Goal: Transaction & Acquisition: Book appointment/travel/reservation

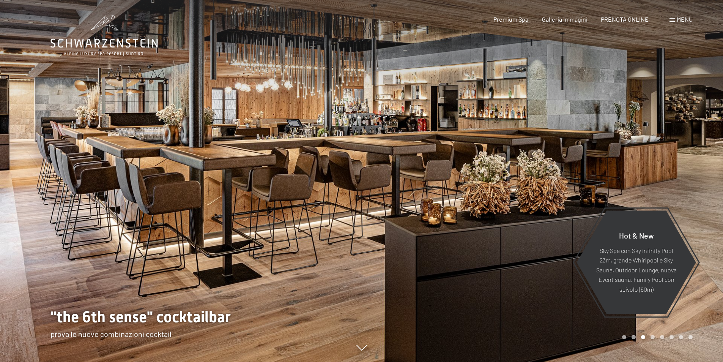
click at [684, 19] on span "Menu" at bounding box center [685, 19] width 16 height 7
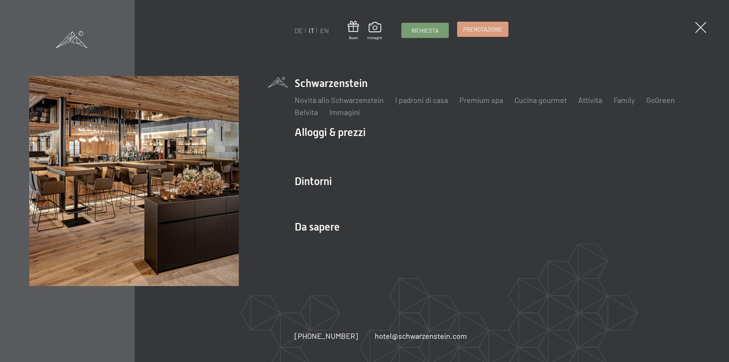
click at [493, 33] on span "Prenotazione" at bounding box center [482, 29] width 39 height 8
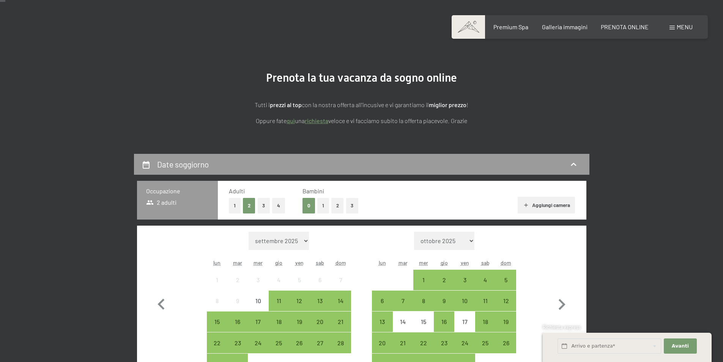
scroll to position [152, 0]
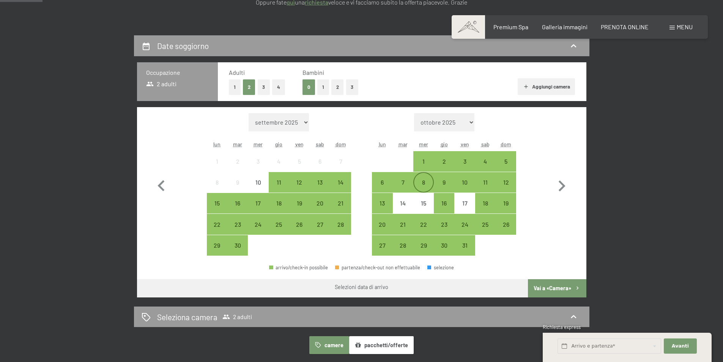
click at [421, 184] on div "8" at bounding box center [423, 188] width 19 height 19
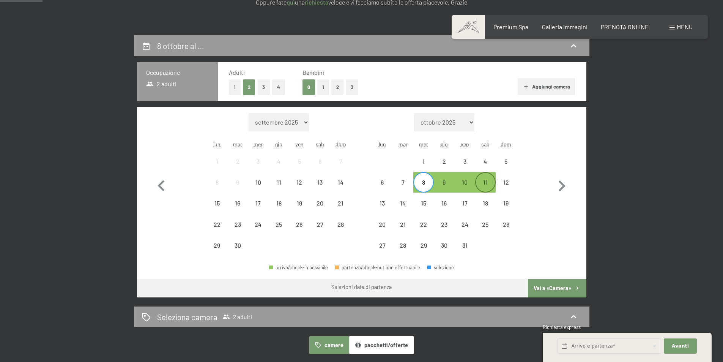
click at [482, 184] on div "11" at bounding box center [485, 188] width 19 height 19
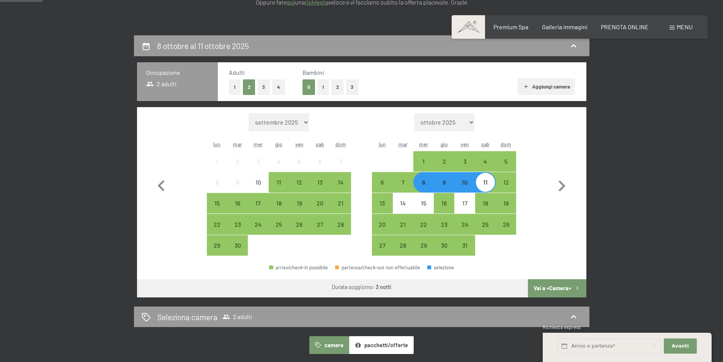
click at [555, 287] on button "Vai a «Camera»" at bounding box center [557, 288] width 58 height 18
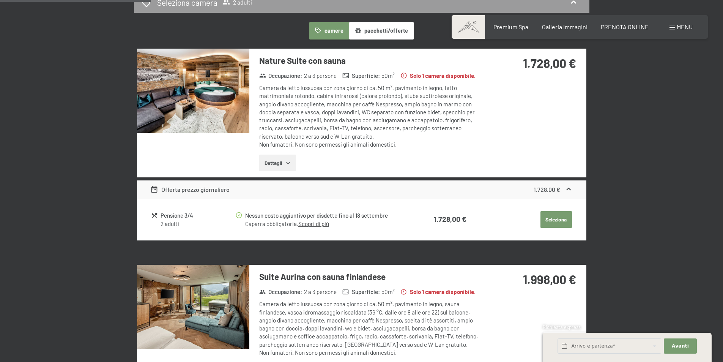
scroll to position [149, 0]
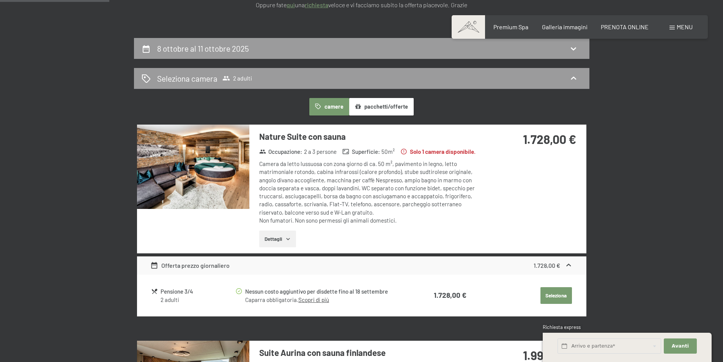
click at [288, 240] on icon "button" at bounding box center [288, 239] width 6 height 6
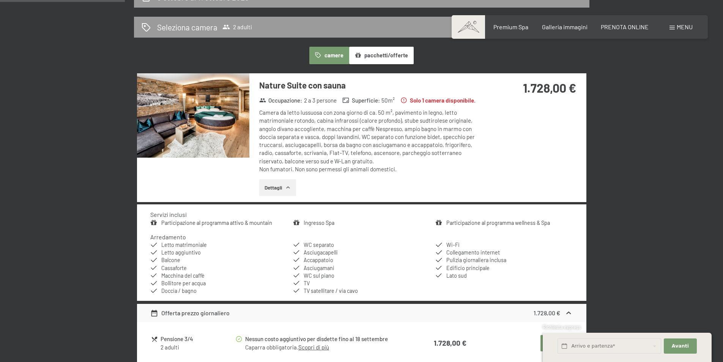
scroll to position [187, 0]
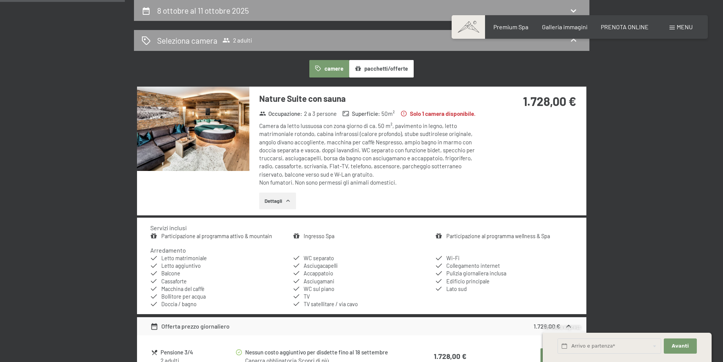
click at [200, 128] on img at bounding box center [193, 129] width 112 height 84
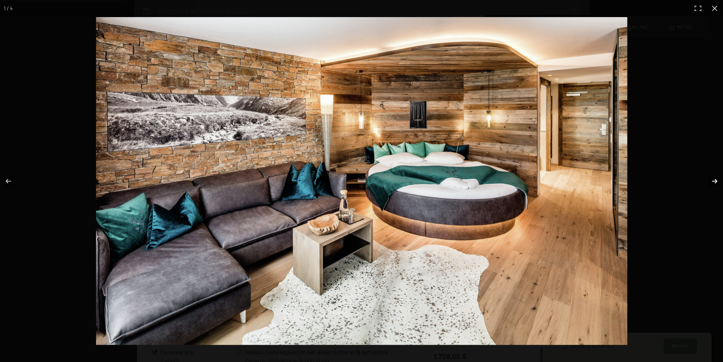
click at [715, 180] on button "button" at bounding box center [709, 181] width 27 height 38
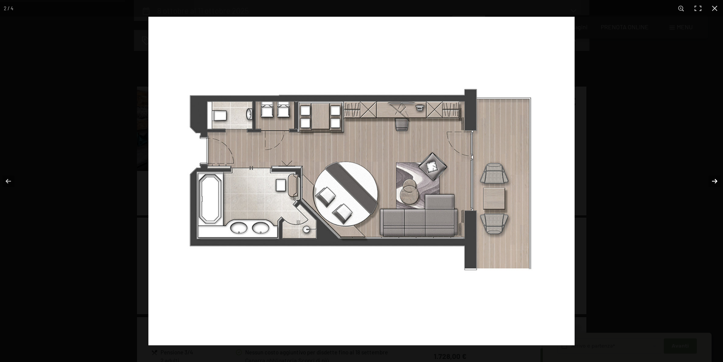
click at [715, 180] on button "button" at bounding box center [709, 181] width 27 height 38
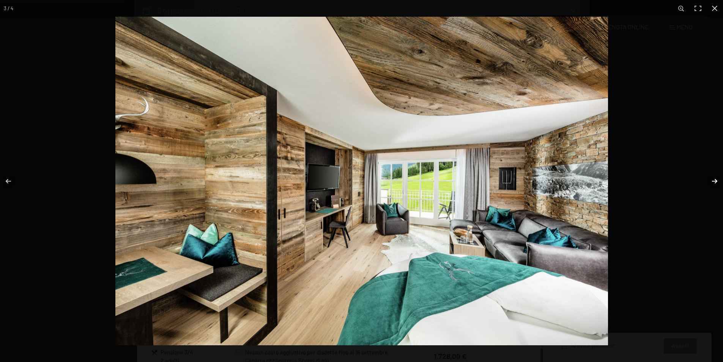
click at [715, 180] on button "button" at bounding box center [709, 181] width 27 height 38
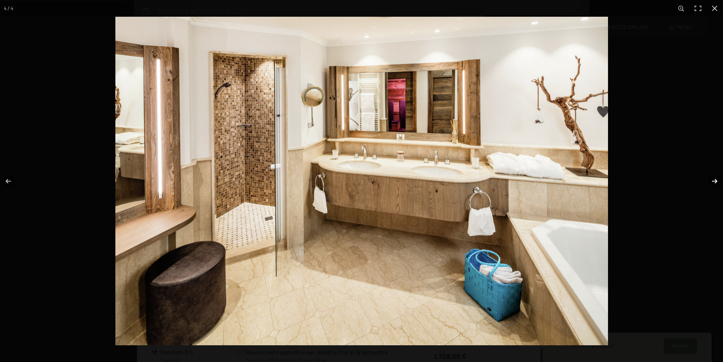
click at [715, 180] on button "button" at bounding box center [709, 181] width 27 height 38
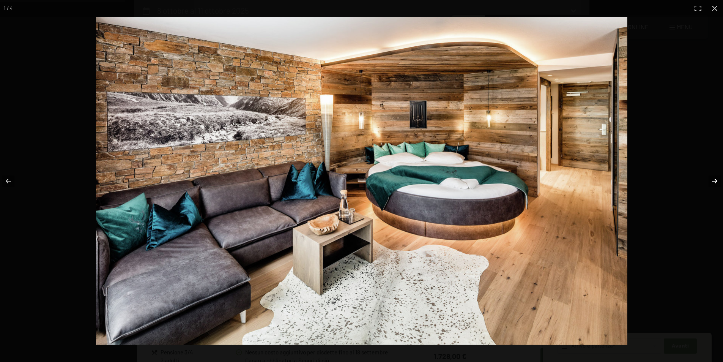
click at [715, 180] on button "button" at bounding box center [709, 181] width 27 height 38
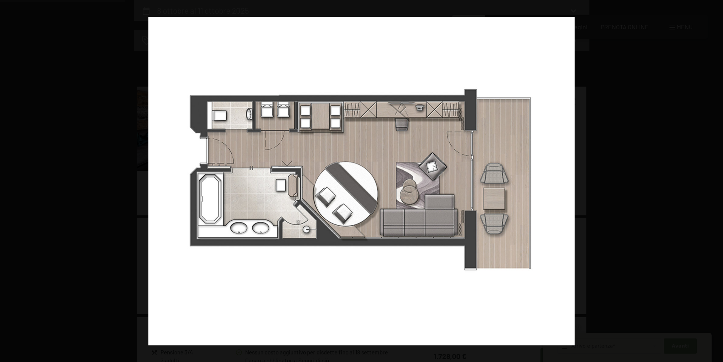
click at [715, 180] on button "button" at bounding box center [709, 181] width 27 height 38
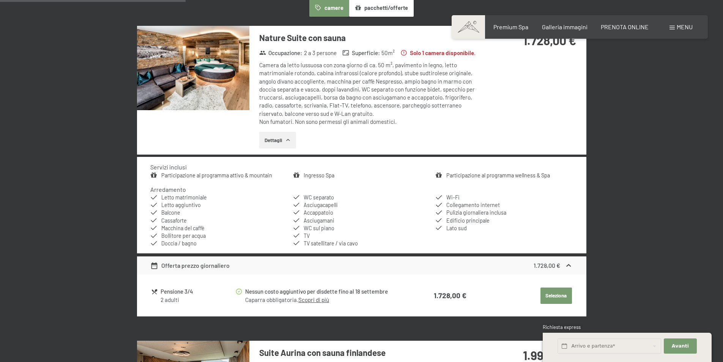
scroll to position [114, 0]
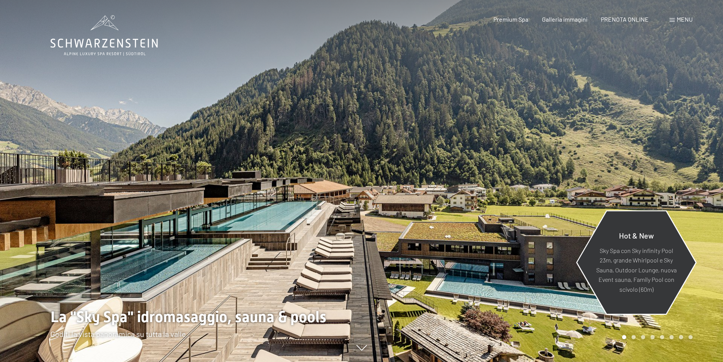
click at [640, 250] on p "Sky Spa con Sky infinity Pool 23m, grande Whirlpool e Sky Sauna, Outdoor Lounge…" at bounding box center [636, 269] width 82 height 49
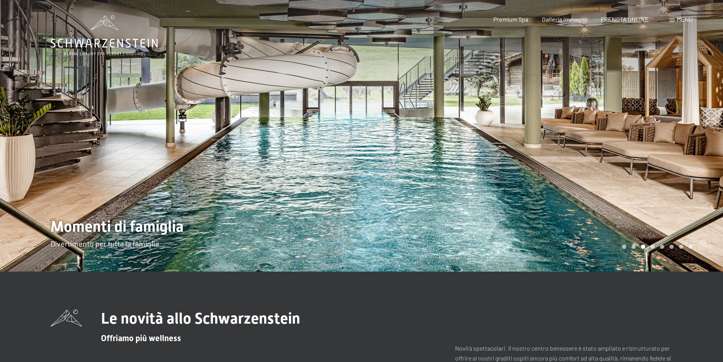
click at [653, 248] on div "Carousel Page 4" at bounding box center [653, 246] width 4 height 4
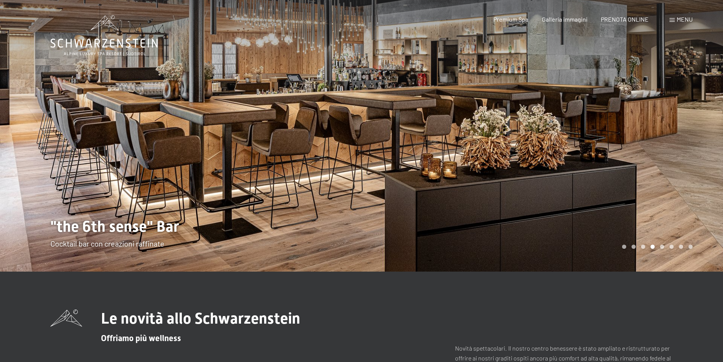
click at [662, 247] on div "Carousel Page 5" at bounding box center [662, 246] width 4 height 4
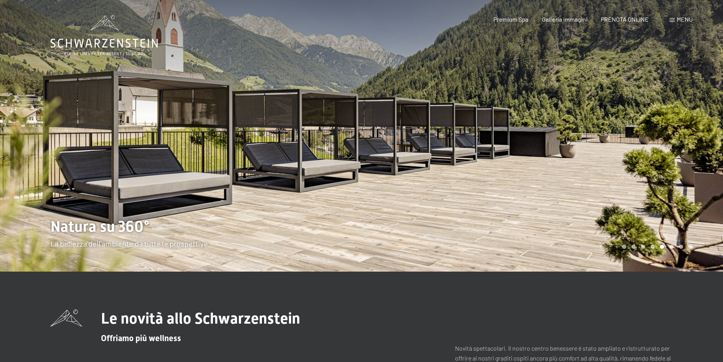
click at [672, 246] on div "Carousel Page 6" at bounding box center [671, 246] width 4 height 4
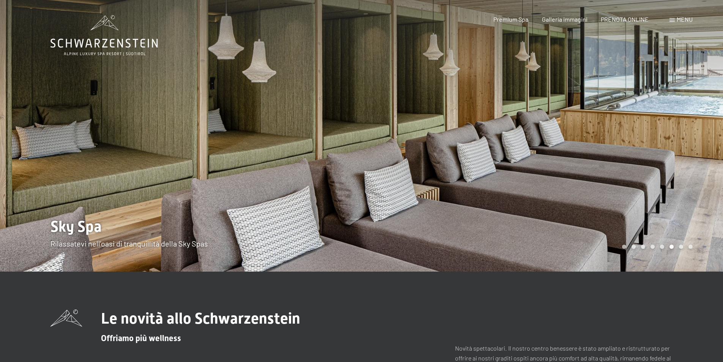
click at [681, 247] on div "Carousel Page 7" at bounding box center [681, 246] width 4 height 4
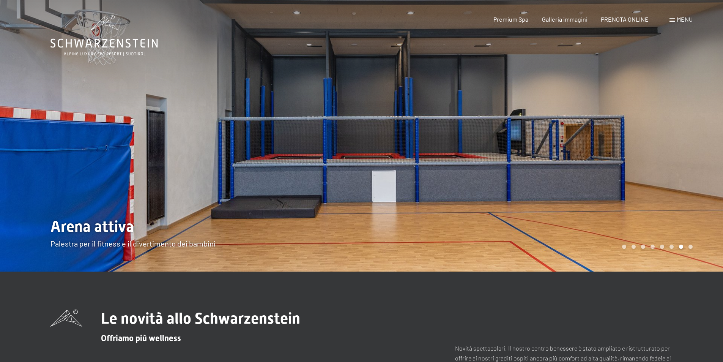
click at [691, 247] on div "Carousel Page 8" at bounding box center [690, 246] width 4 height 4
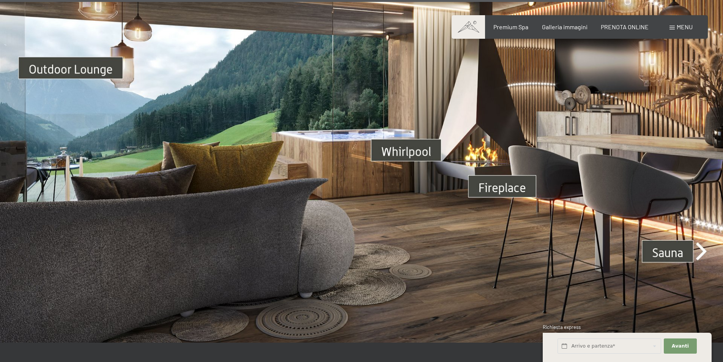
scroll to position [2695, 0]
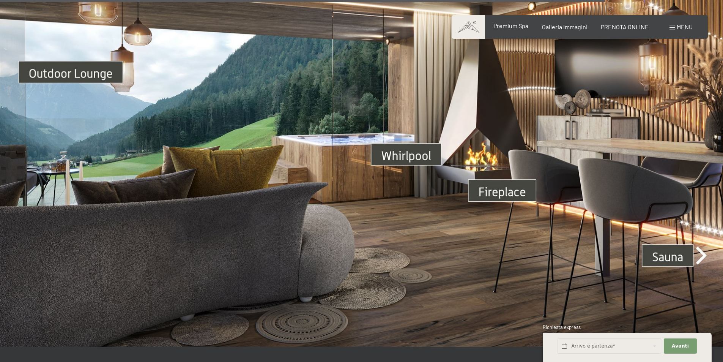
click at [513, 28] on span "Premium Spa" at bounding box center [510, 25] width 35 height 7
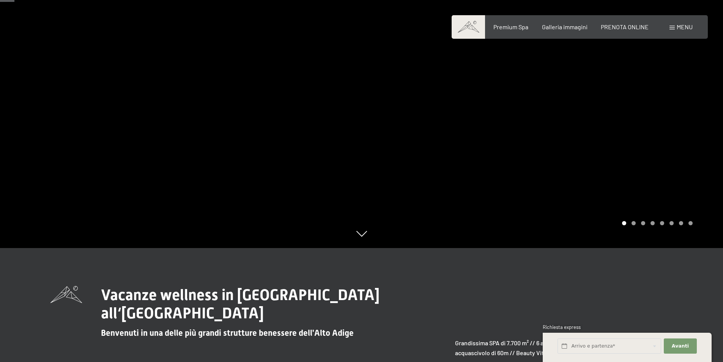
click at [633, 224] on div "Carousel Page 2" at bounding box center [634, 223] width 4 height 4
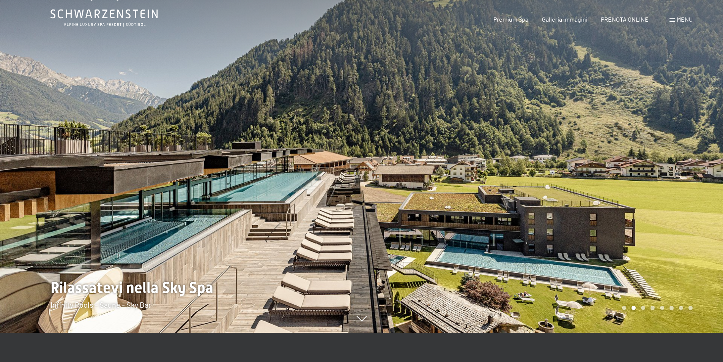
scroll to position [38, 0]
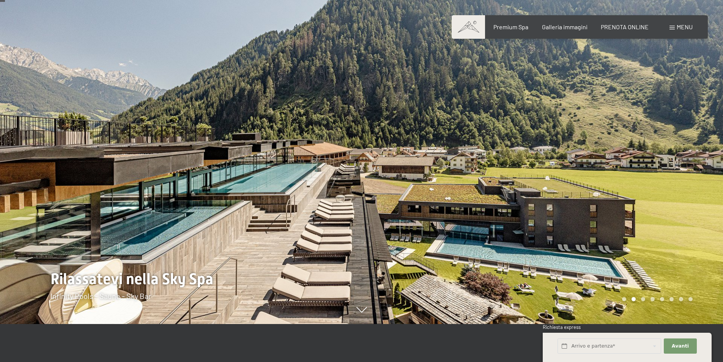
click at [642, 299] on div "Carousel Page 3" at bounding box center [643, 299] width 4 height 4
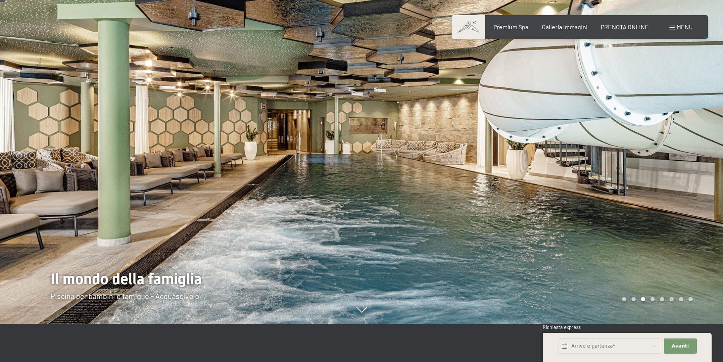
click at [652, 301] on div "Carousel Page 4" at bounding box center [653, 299] width 4 height 4
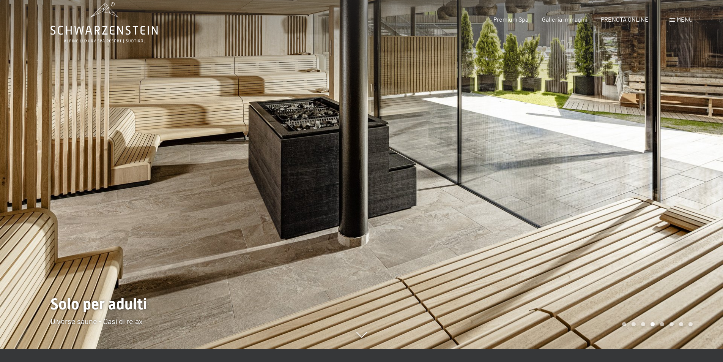
scroll to position [0, 0]
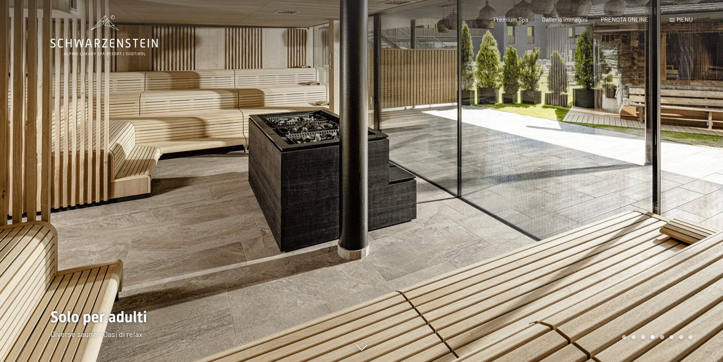
click at [662, 337] on div "Carousel Page 5" at bounding box center [662, 337] width 4 height 4
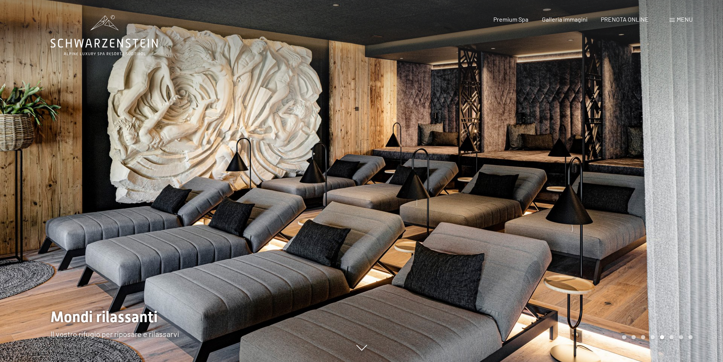
click at [672, 338] on div "Carousel Page 6" at bounding box center [671, 337] width 4 height 4
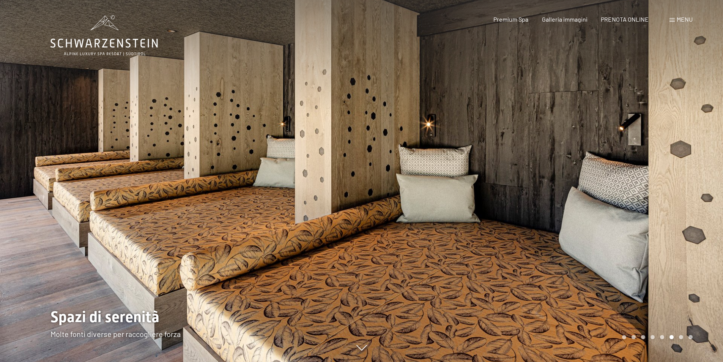
click at [681, 336] on div "Carousel Page 7" at bounding box center [681, 337] width 4 height 4
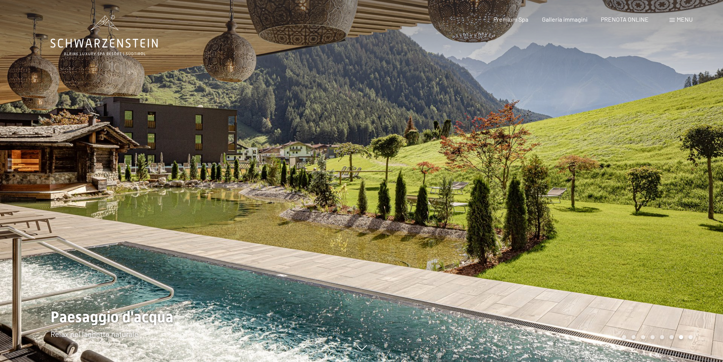
click at [689, 336] on div "Carousel Page 8" at bounding box center [690, 337] width 4 height 4
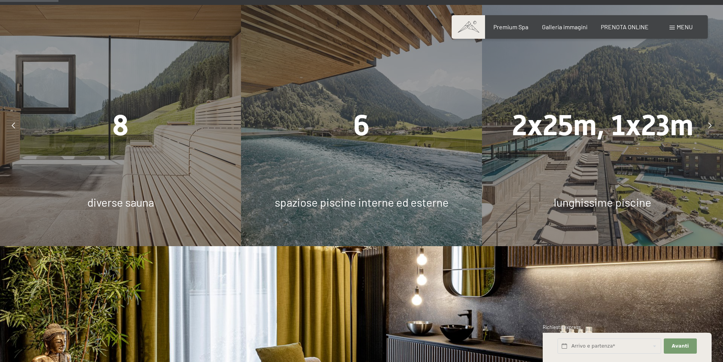
scroll to position [607, 0]
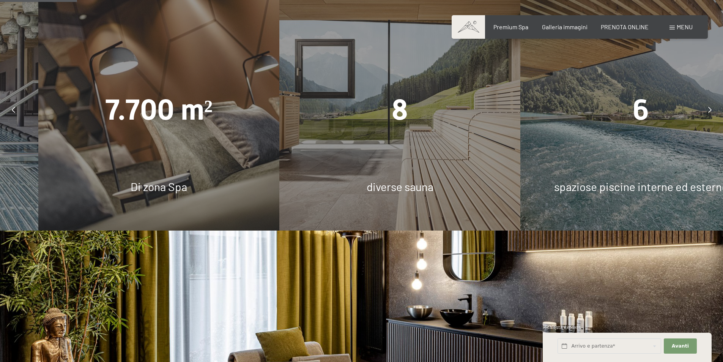
drag, startPoint x: 574, startPoint y: 172, endPoint x: 287, endPoint y: 175, distance: 287.3
click at [367, 180] on span "diverse sauna" at bounding box center [400, 187] width 67 height 14
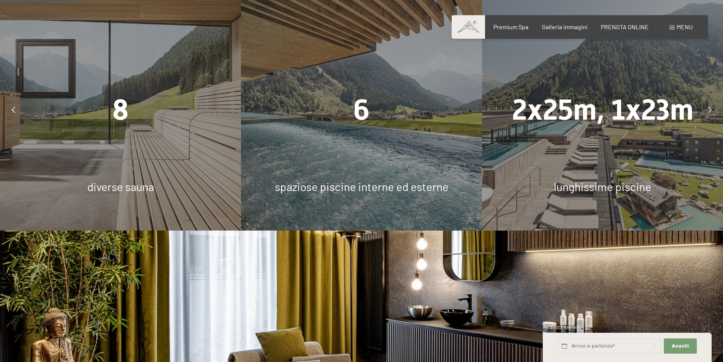
click at [147, 123] on div "8 diverse sauna" at bounding box center [120, 109] width 241 height 241
click at [413, 180] on span "spaziose piscine interne ed esterne" at bounding box center [362, 187] width 174 height 14
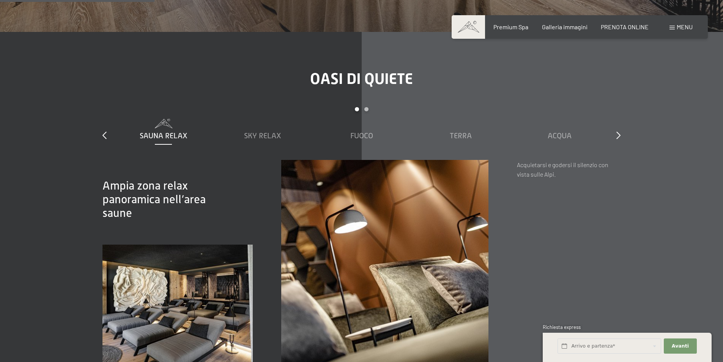
scroll to position [1252, 0]
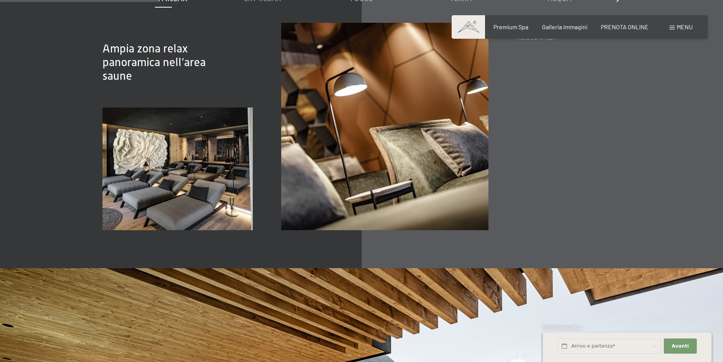
click at [687, 27] on span "Menu" at bounding box center [685, 26] width 16 height 7
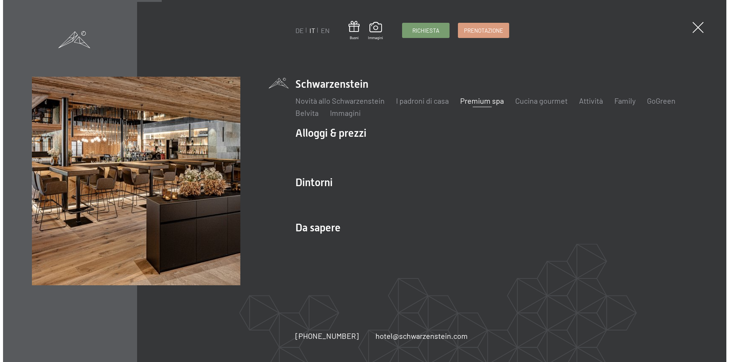
scroll to position [1257, 0]
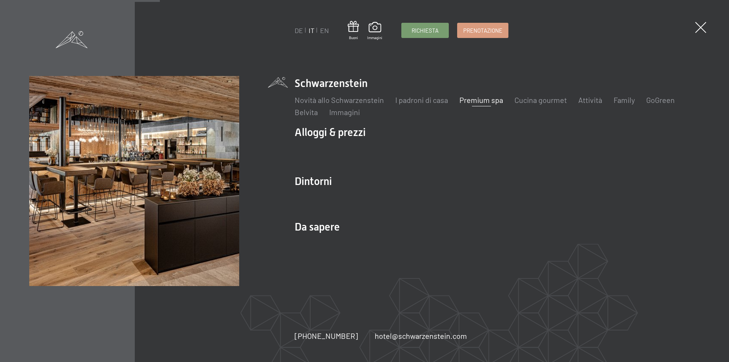
click at [486, 103] on link "Premium spa" at bounding box center [481, 99] width 44 height 9
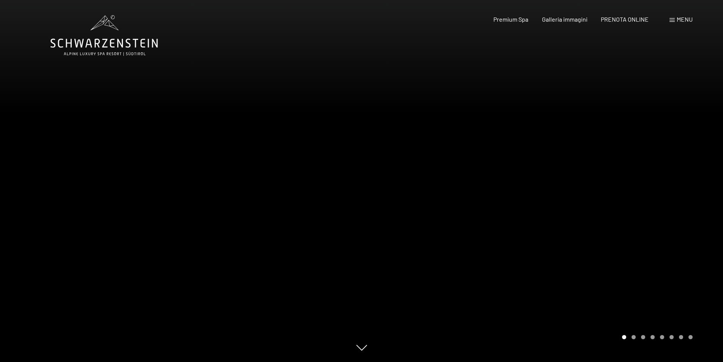
click at [687, 20] on span "Menu" at bounding box center [685, 19] width 16 height 7
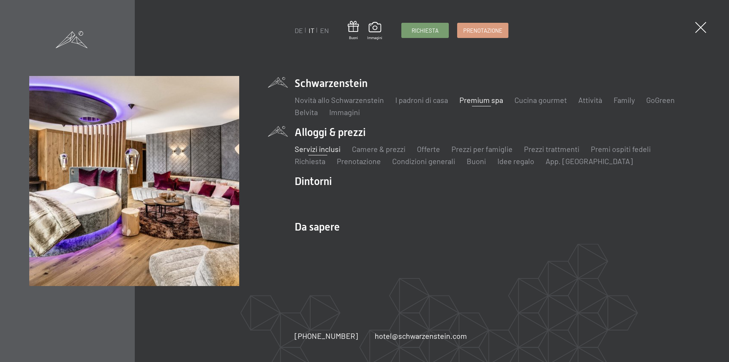
click at [323, 150] on link "Servizi inclusi" at bounding box center [318, 148] width 46 height 9
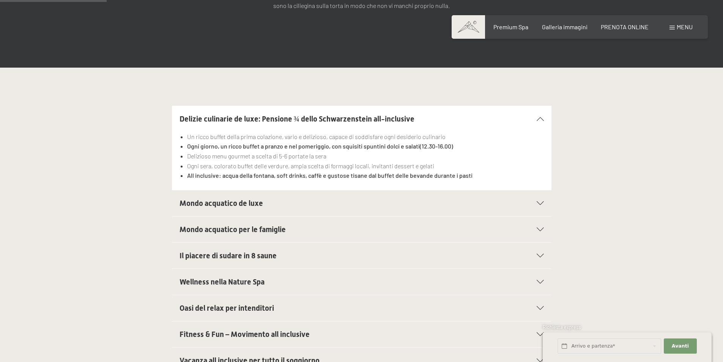
scroll to position [228, 0]
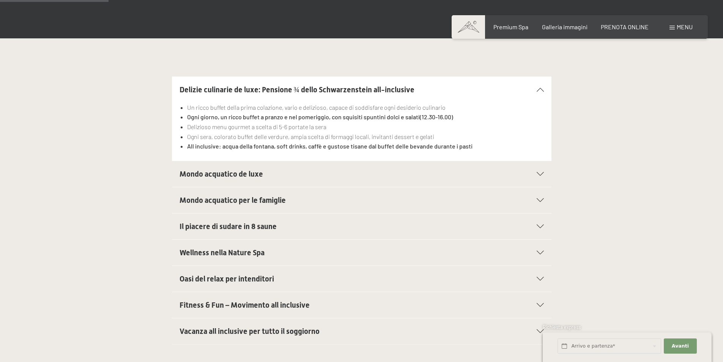
click at [449, 171] on h2 "Mondo acquatico de luxe" at bounding box center [344, 174] width 328 height 11
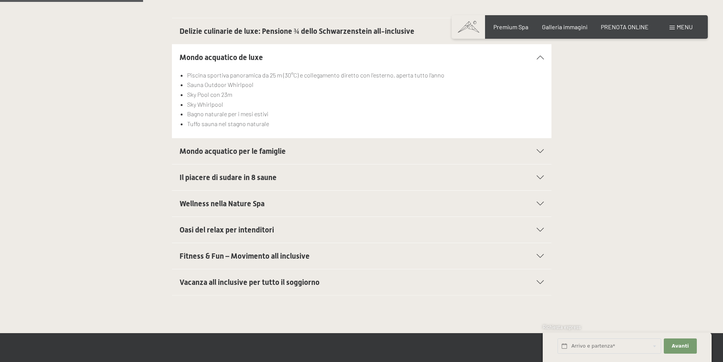
scroll to position [304, 0]
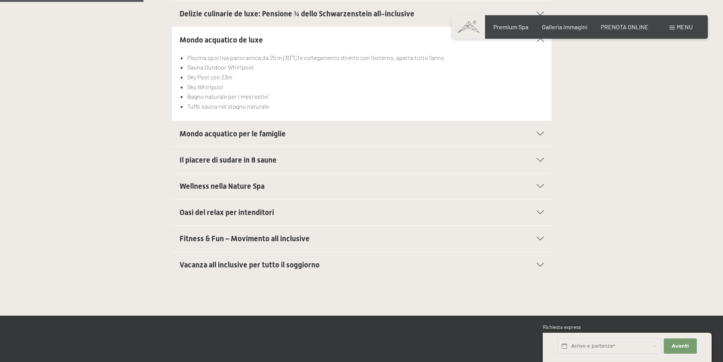
click at [379, 134] on h2 "Mondo acquatico per le famiglie" at bounding box center [344, 133] width 328 height 11
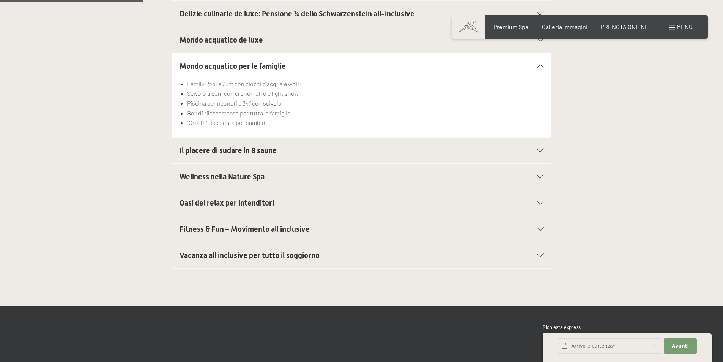
click at [298, 155] on h2 "Il piacere di sudare in 8 saune" at bounding box center [344, 150] width 328 height 11
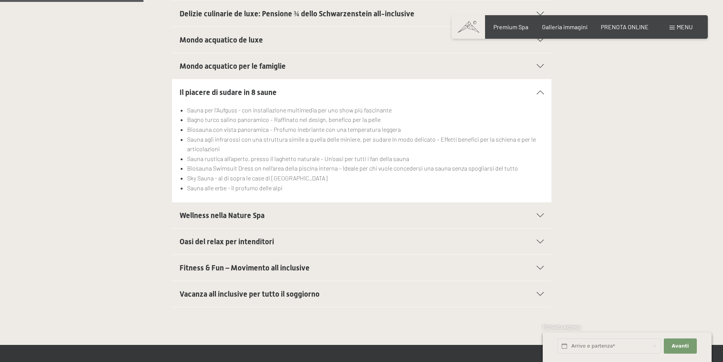
click at [304, 219] on h2 "Wellness nella Nature Spa" at bounding box center [344, 215] width 328 height 11
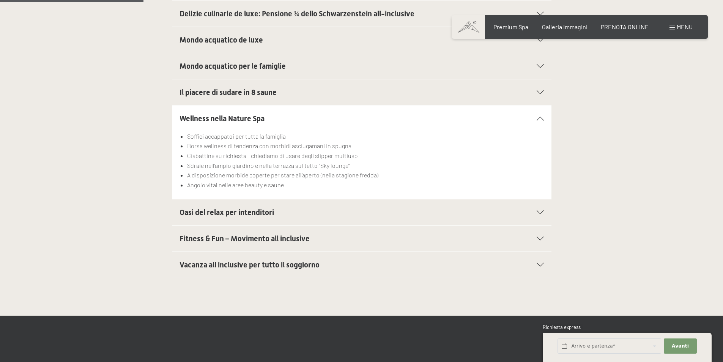
click at [312, 217] on h2 "Oasi del relax per intenditori" at bounding box center [344, 212] width 328 height 11
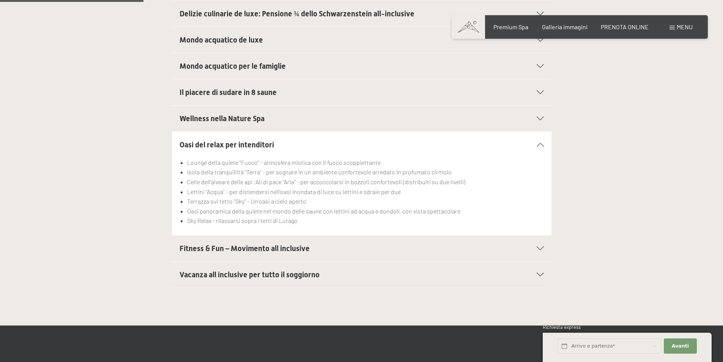
click at [353, 250] on h2 "Fitness & Fun – Movimento all inclusive" at bounding box center [344, 248] width 328 height 11
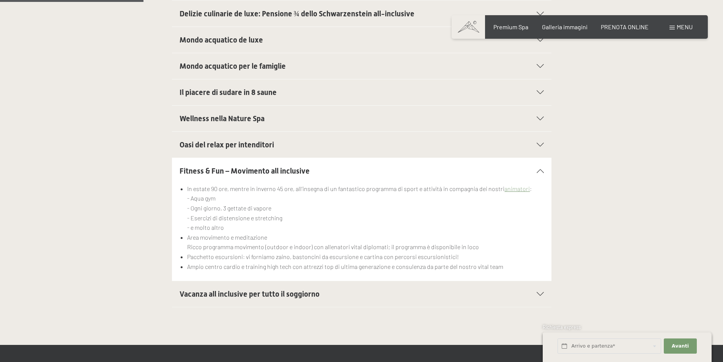
click at [356, 297] on h2 "Vacanza all inclusive per tutto il soggiorno" at bounding box center [344, 293] width 328 height 11
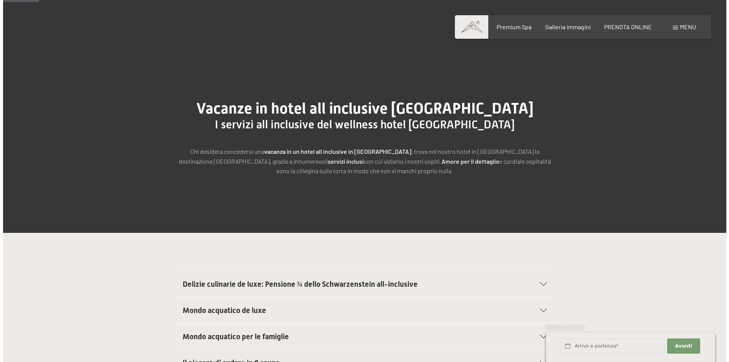
scroll to position [0, 0]
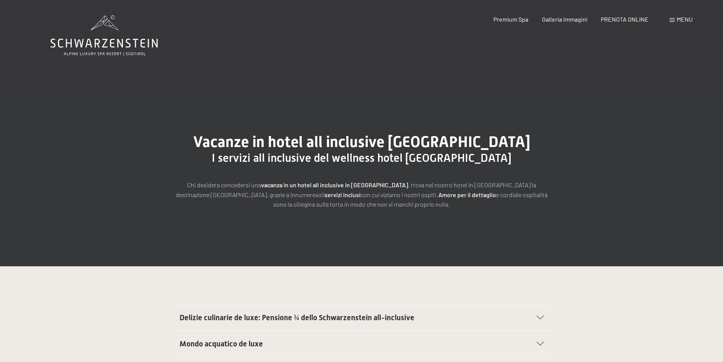
click at [682, 19] on span "Menu" at bounding box center [685, 19] width 16 height 7
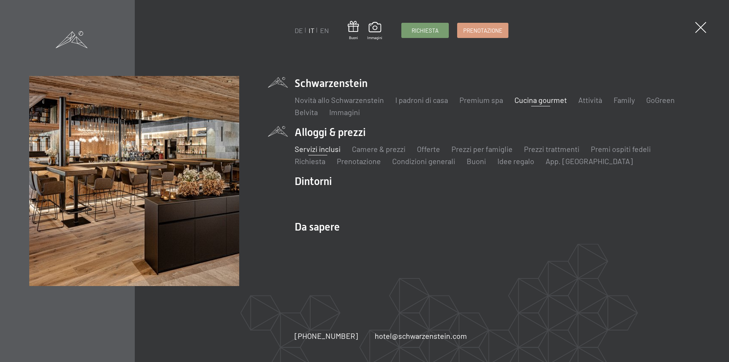
click at [551, 103] on link "Cucina gourmet" at bounding box center [540, 99] width 52 height 9
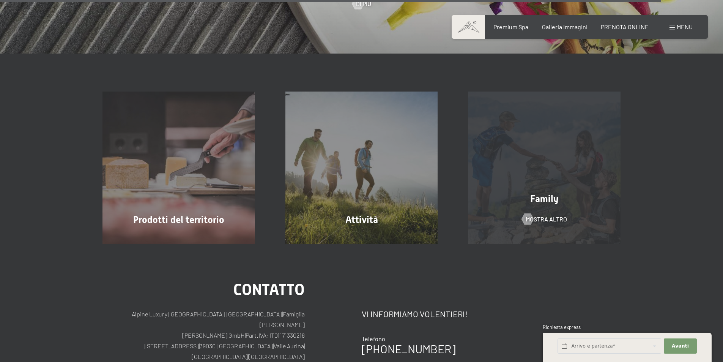
scroll to position [2179, 0]
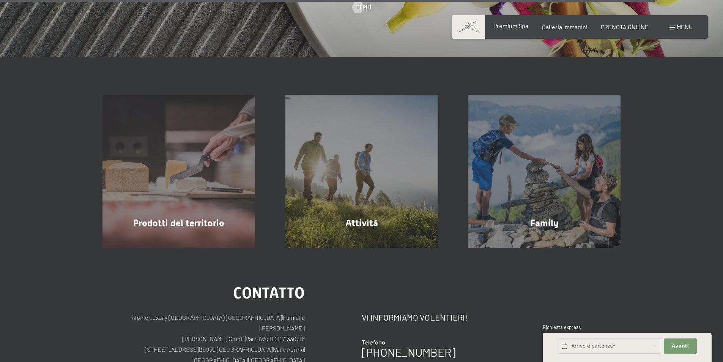
click at [506, 26] on span "Premium Spa" at bounding box center [510, 25] width 35 height 7
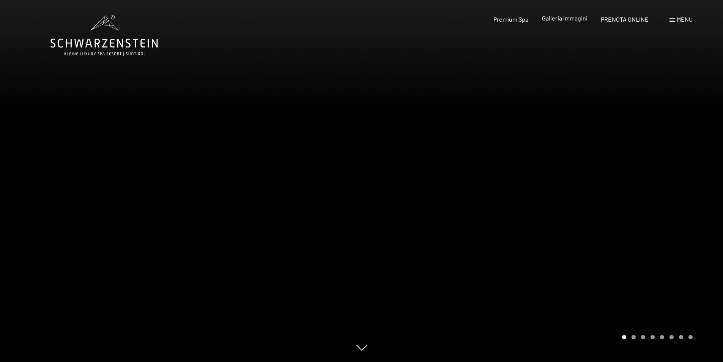
click at [567, 20] on span "Galleria immagini" at bounding box center [565, 17] width 46 height 7
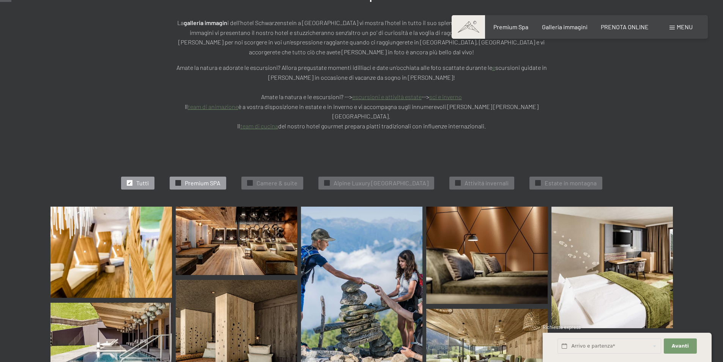
click at [176, 180] on span "✓" at bounding box center [177, 182] width 3 height 5
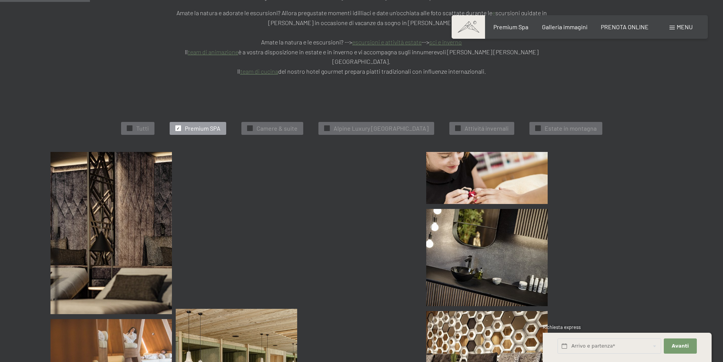
scroll to position [192, 0]
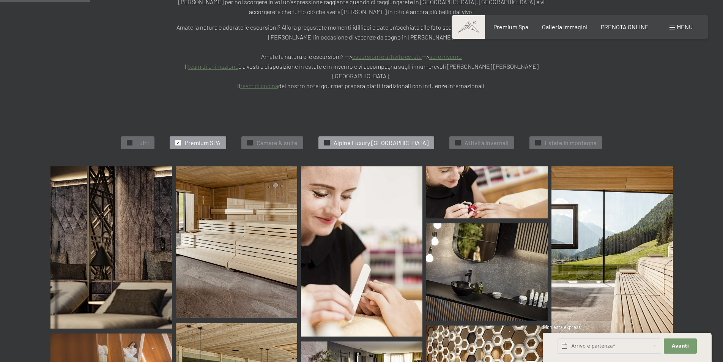
click at [325, 140] on span "✓" at bounding box center [326, 142] width 3 height 5
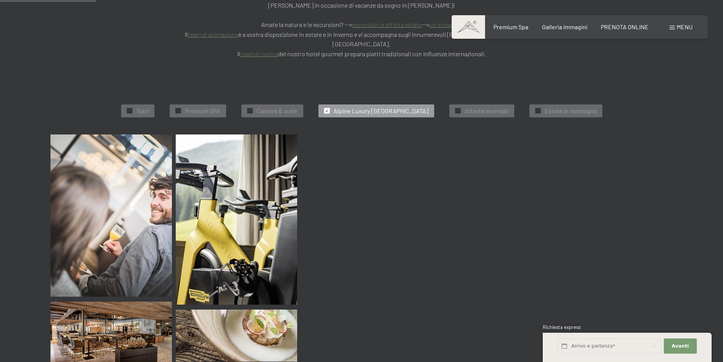
scroll to position [230, 0]
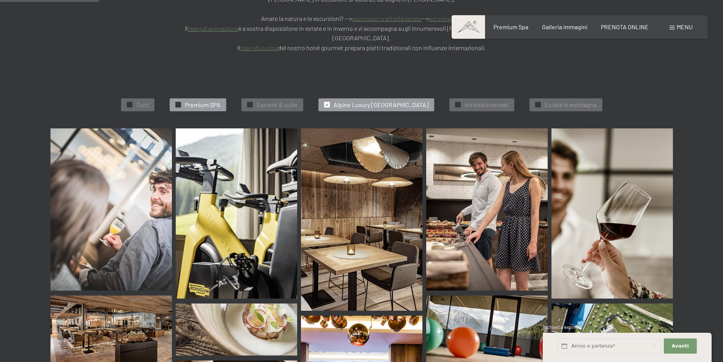
click at [186, 101] on span "Premium SPA" at bounding box center [203, 105] width 36 height 8
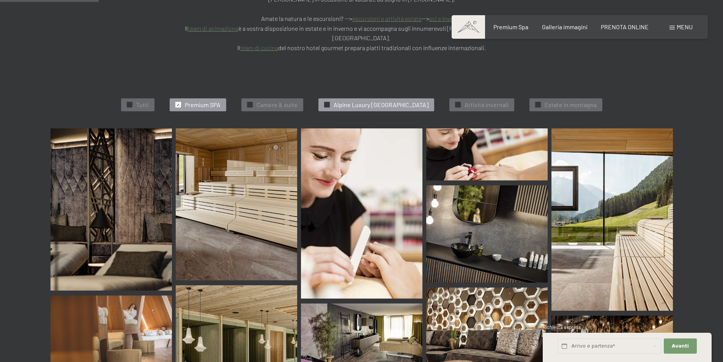
click at [379, 101] on span "Alpine Luxury [GEOGRAPHIC_DATA]" at bounding box center [381, 105] width 95 height 8
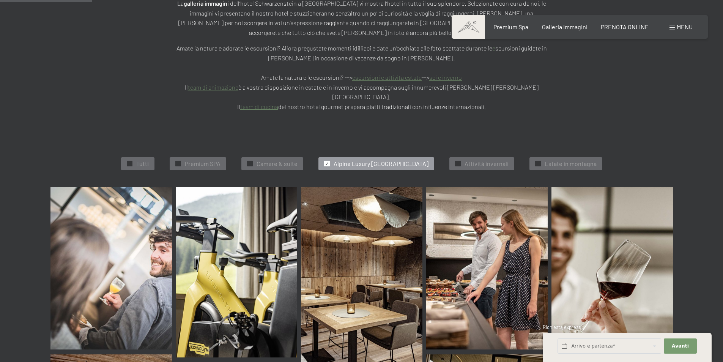
scroll to position [154, 0]
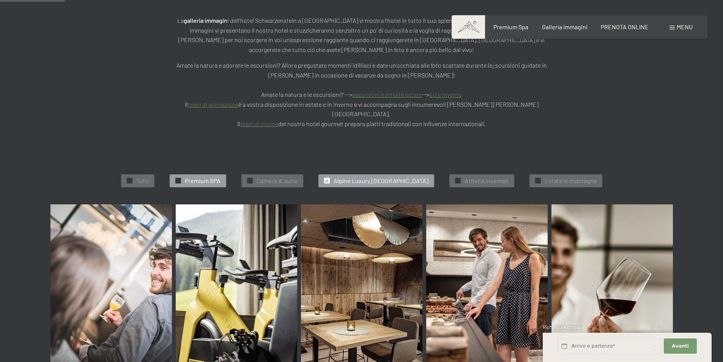
click at [199, 176] on span "Premium SPA" at bounding box center [203, 180] width 36 height 8
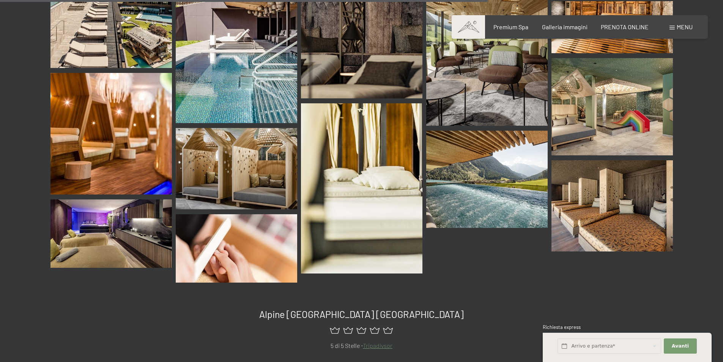
scroll to position [1065, 0]
